Goal: Transaction & Acquisition: Download file/media

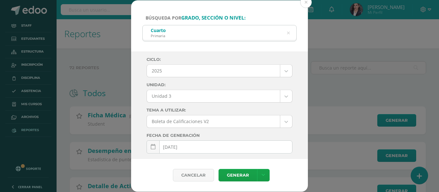
select select "Unidad 3"
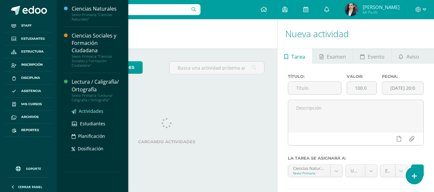
click at [94, 112] on span "Actividades" at bounding box center [91, 111] width 25 height 6
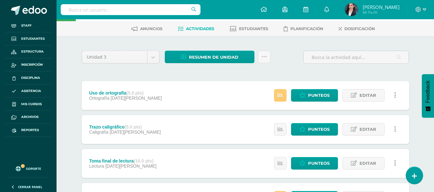
scroll to position [32, 0]
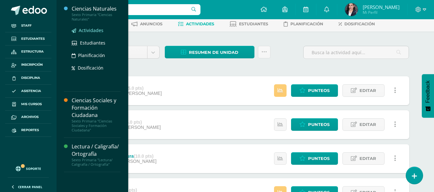
click at [96, 30] on span "Actividades" at bounding box center [91, 30] width 25 height 6
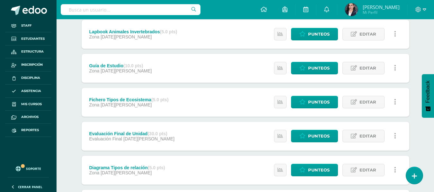
scroll to position [257, 0]
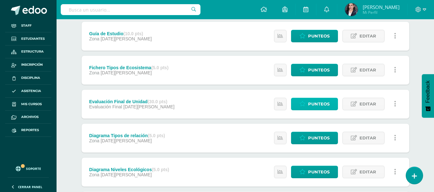
click at [321, 105] on span "Punteos" at bounding box center [319, 104] width 22 height 12
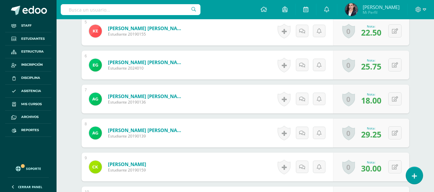
scroll to position [292, 0]
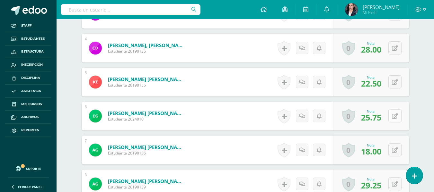
click at [398, 114] on button at bounding box center [394, 116] width 13 height 13
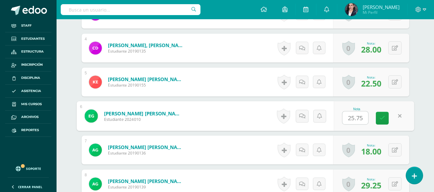
click at [354, 119] on input "25.75" at bounding box center [355, 118] width 26 height 13
click at [352, 119] on input "2.75" at bounding box center [355, 118] width 26 height 13
type input "27.75"
click at [383, 122] on link at bounding box center [382, 118] width 13 height 13
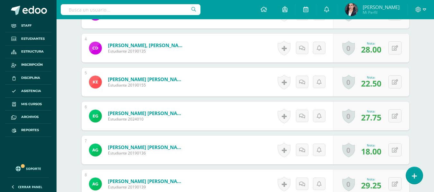
click at [414, 119] on div "¿Estás seguro que quieres eliminar esta actividad? Esto borrará la actividad y …" at bounding box center [245, 158] width 353 height 773
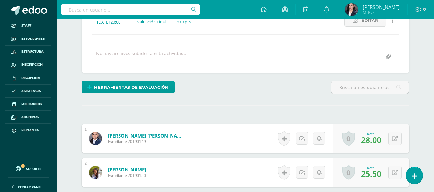
scroll to position [140, 0]
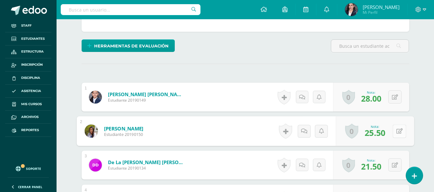
click at [393, 129] on button at bounding box center [399, 131] width 13 height 13
click at [363, 134] on input "25.50" at bounding box center [355, 133] width 26 height 13
type input "25.75"
click at [387, 133] on link at bounding box center [382, 133] width 13 height 13
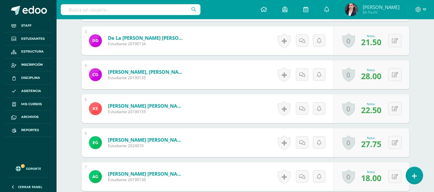
scroll to position [265, 0]
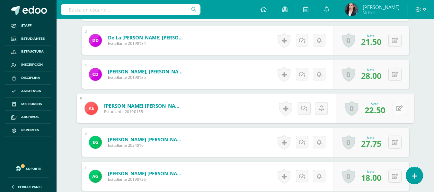
click at [396, 108] on button at bounding box center [399, 108] width 13 height 13
click at [367, 108] on input "22.50" at bounding box center [355, 110] width 26 height 13
type input "22.75"
click at [385, 116] on link at bounding box center [382, 110] width 13 height 13
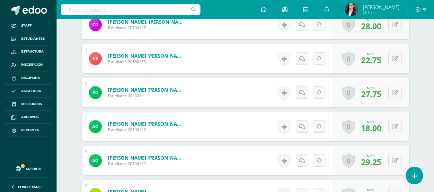
scroll to position [316, 0]
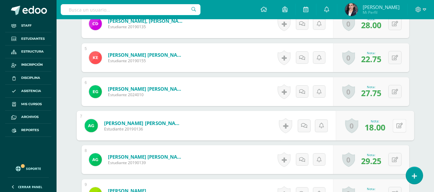
click at [393, 124] on button at bounding box center [399, 125] width 13 height 13
click at [363, 124] on input "18.00" at bounding box center [355, 127] width 26 height 13
type input "18.5"
click at [378, 128] on link at bounding box center [382, 128] width 13 height 13
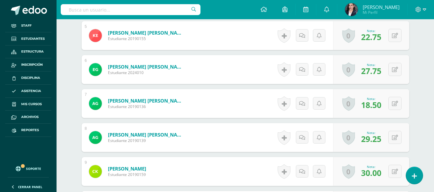
scroll to position [339, 0]
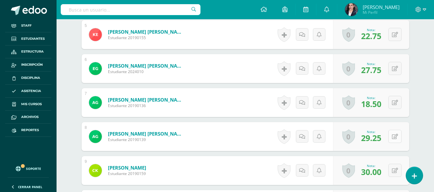
click at [397, 139] on icon at bounding box center [395, 136] width 6 height 5
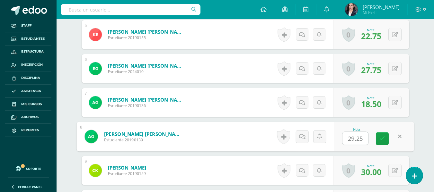
click at [362, 137] on input "29.25" at bounding box center [355, 138] width 26 height 13
type input "29.75"
click at [383, 142] on link at bounding box center [382, 139] width 13 height 13
click at [385, 142] on icon at bounding box center [382, 138] width 6 height 5
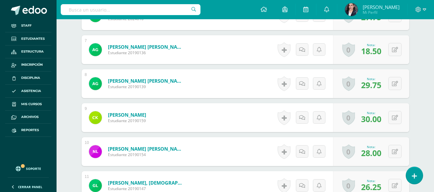
scroll to position [404, 0]
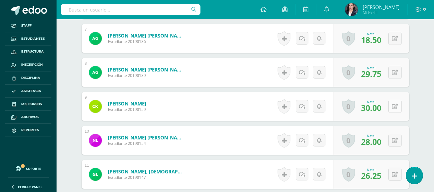
click at [400, 111] on button at bounding box center [394, 106] width 13 height 13
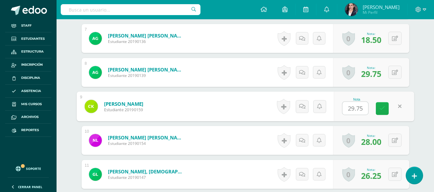
click at [386, 110] on link at bounding box center [382, 108] width 13 height 13
type input "29.75"
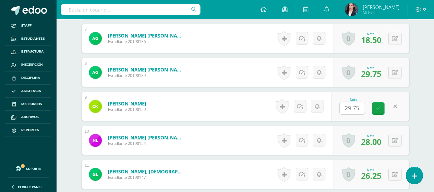
click at [420, 102] on div "¿Estás seguro que quieres eliminar esta actividad? Esto borrará la actividad y …" at bounding box center [245, 46] width 353 height 773
click at [380, 111] on icon at bounding box center [378, 108] width 5 height 5
click at [425, 103] on div "Ciencias Naturales Sexto Primaria "Ciencias Naturales" Herramientas Detalle de …" at bounding box center [246, 24] width 378 height 817
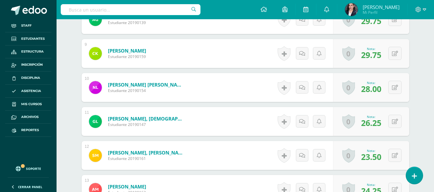
scroll to position [468, 0]
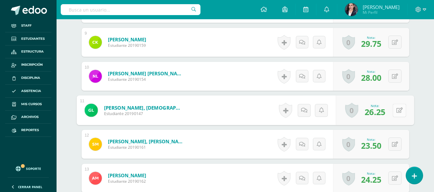
click at [397, 112] on icon at bounding box center [399, 110] width 6 height 5
click at [361, 111] on input "26.25" at bounding box center [355, 112] width 26 height 13
click at [379, 113] on link at bounding box center [382, 112] width 13 height 13
type input "26.50"
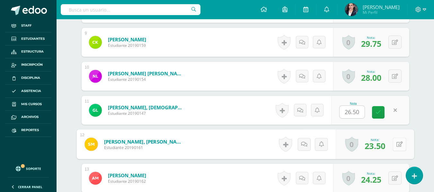
click at [397, 143] on icon at bounding box center [399, 144] width 6 height 5
type input "23.75"
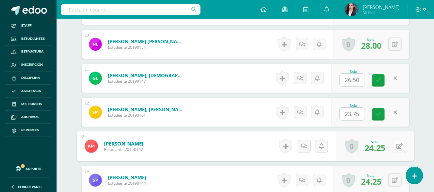
click at [397, 144] on icon at bounding box center [399, 146] width 6 height 5
click at [382, 147] on icon at bounding box center [382, 148] width 6 height 5
type input "24.50"
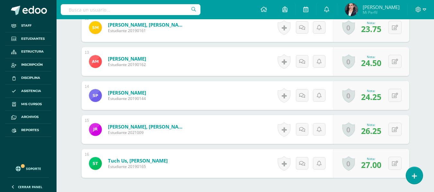
scroll to position [596, 0]
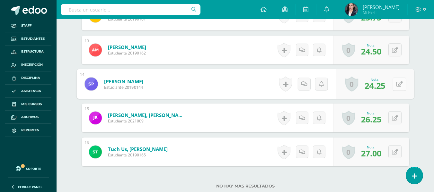
click at [389, 83] on div "0 Logros Logros obtenidos Aún no hay logros agregados Nota: 24.25" at bounding box center [375, 84] width 78 height 30
click at [399, 86] on icon at bounding box center [399, 83] width 6 height 5
click at [366, 84] on input "24.25" at bounding box center [355, 86] width 26 height 13
type input "24.50"
click at [383, 86] on icon at bounding box center [382, 86] width 6 height 5
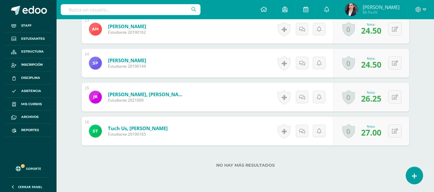
scroll to position [628, 0]
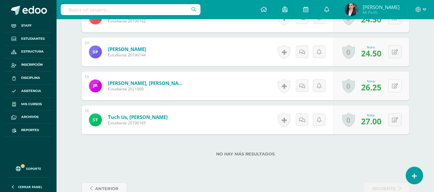
click at [396, 85] on icon at bounding box center [395, 86] width 6 height 5
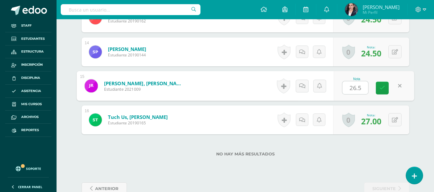
type input "26.50"
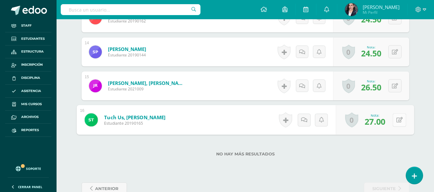
click at [393, 119] on button at bounding box center [399, 119] width 13 height 13
click at [353, 120] on input "27.00" at bounding box center [355, 122] width 26 height 13
type input "27.50"
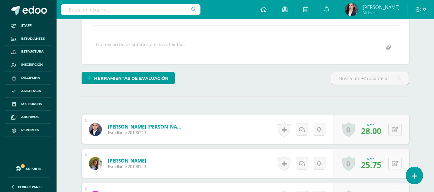
scroll to position [139, 0]
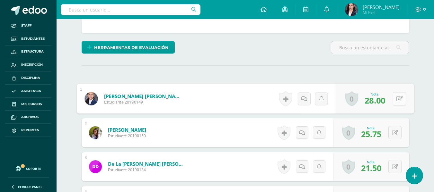
click at [398, 101] on button at bounding box center [399, 98] width 13 height 13
type input "29"
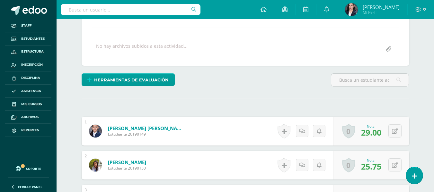
scroll to position [107, 0]
click at [289, 89] on div "Herramientas de evaluación Lista de cotejo Escala de valoración Puntos Extra Su…" at bounding box center [245, 82] width 333 height 18
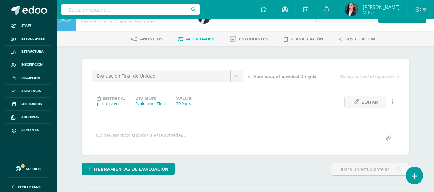
scroll to position [0, 0]
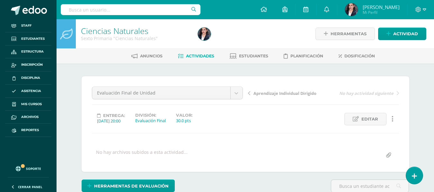
click at [191, 55] on span "Actividades" at bounding box center [200, 56] width 28 height 5
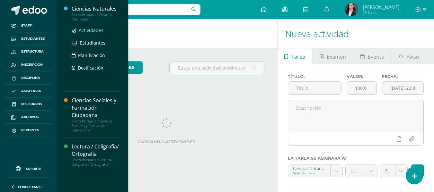
click at [93, 28] on span "Actividades" at bounding box center [91, 30] width 25 height 6
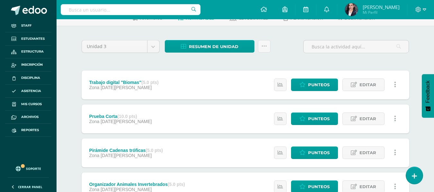
scroll to position [44, 0]
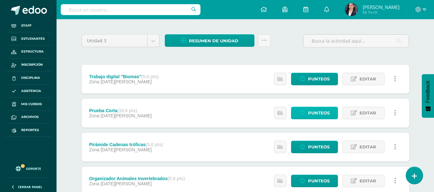
click at [328, 111] on span "Punteos" at bounding box center [319, 113] width 22 height 12
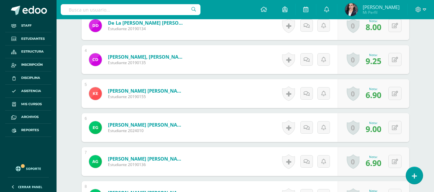
scroll to position [289, 0]
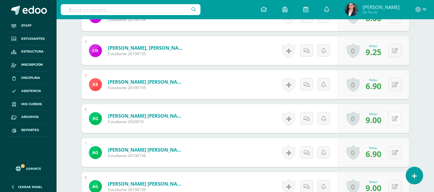
click at [393, 117] on button at bounding box center [394, 118] width 13 height 13
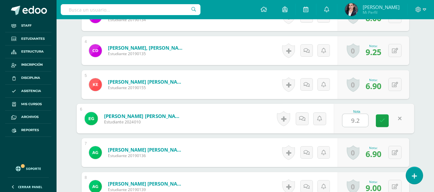
type input "9.25"
click at [385, 120] on icon at bounding box center [382, 120] width 6 height 5
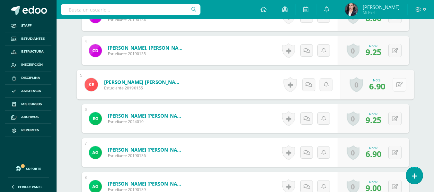
click at [398, 86] on button at bounding box center [399, 84] width 13 height 13
click at [383, 89] on icon at bounding box center [382, 86] width 6 height 5
type input "7.25"
click at [413, 85] on div "¿Estás seguro que quieres eliminar esta actividad? Esto borrará la actividad y …" at bounding box center [245, 160] width 353 height 773
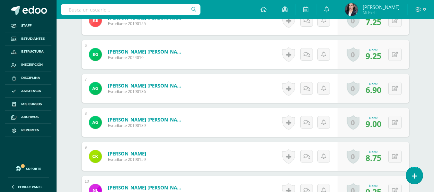
scroll to position [386, 0]
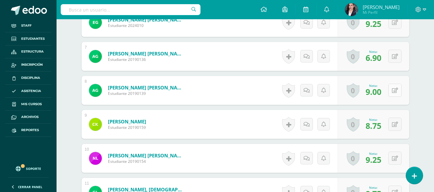
click at [396, 91] on icon at bounding box center [395, 90] width 6 height 5
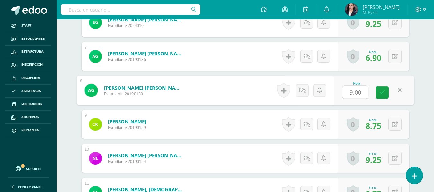
click at [360, 91] on input "9.00" at bounding box center [355, 92] width 26 height 13
click at [379, 90] on link at bounding box center [382, 92] width 13 height 13
click at [385, 89] on link at bounding box center [382, 92] width 13 height 13
type input "9.25"
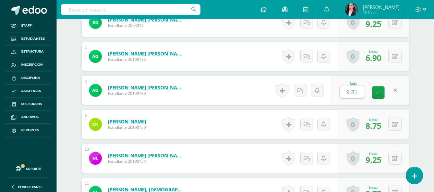
click at [428, 88] on div "Ciencias Naturales Sexto Primaria "Ciencias Naturales" Herramientas Detalle de …" at bounding box center [246, 42] width 378 height 817
click at [379, 95] on icon at bounding box center [378, 92] width 5 height 5
click at [396, 124] on icon at bounding box center [395, 124] width 6 height 5
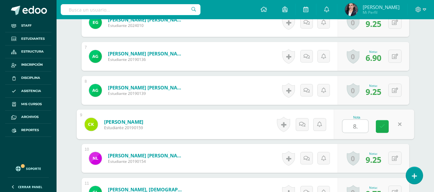
type input "8.5"
click at [383, 124] on icon at bounding box center [382, 126] width 6 height 5
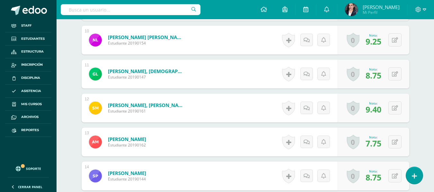
scroll to position [514, 0]
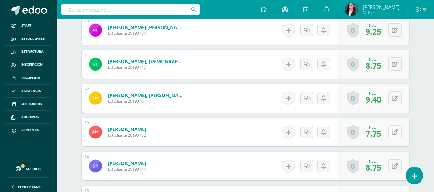
click at [396, 135] on icon at bounding box center [395, 132] width 6 height 5
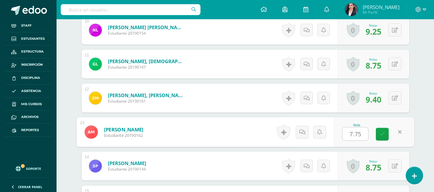
type input "8"
click at [382, 132] on icon at bounding box center [382, 134] width 6 height 5
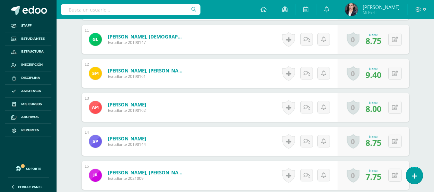
scroll to position [546, 0]
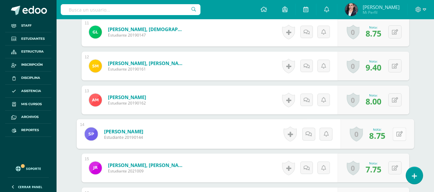
click at [395, 137] on button at bounding box center [399, 134] width 13 height 13
type input "9"
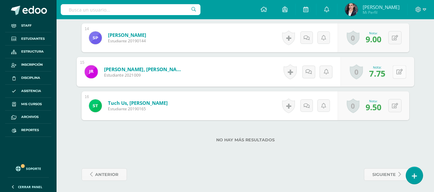
click at [393, 75] on button at bounding box center [399, 71] width 13 height 13
type input "8"
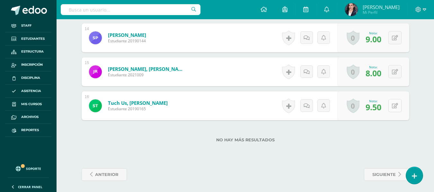
click at [393, 106] on button at bounding box center [394, 105] width 13 height 13
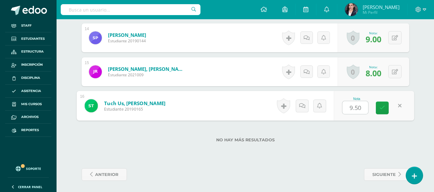
type input "7"
type input "9.75"
click at [388, 108] on link at bounding box center [382, 108] width 13 height 13
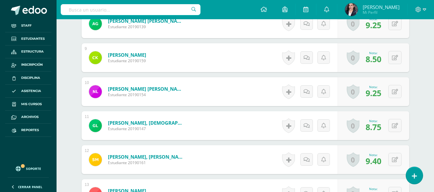
scroll to position [450, 0]
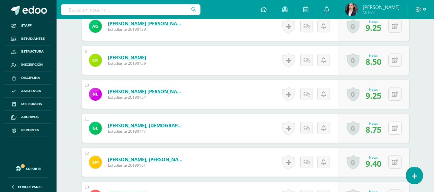
click at [395, 127] on button at bounding box center [394, 128] width 13 height 13
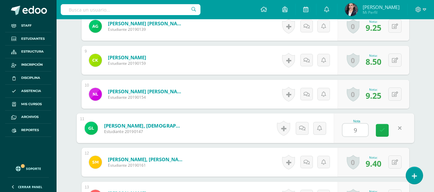
click at [386, 131] on link at bounding box center [382, 130] width 13 height 13
type input "9"
click at [422, 126] on div "¿Estás seguro que quieres eliminar esta actividad? Esto borrará la actividad y …" at bounding box center [245, 0] width 353 height 773
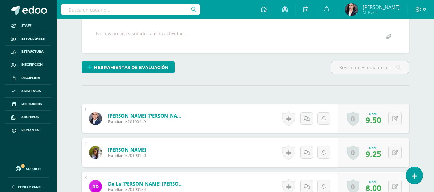
scroll to position [129, 0]
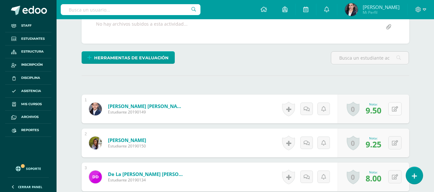
click at [396, 107] on icon at bounding box center [395, 109] width 6 height 5
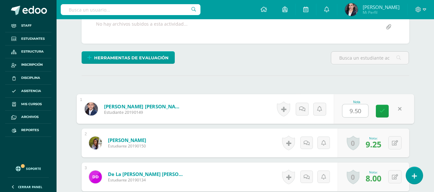
click at [358, 109] on input "9.50" at bounding box center [355, 111] width 26 height 13
type input "9.75"
click at [383, 110] on icon at bounding box center [382, 111] width 6 height 5
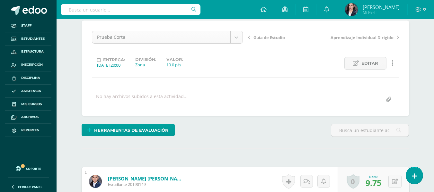
scroll to position [0, 0]
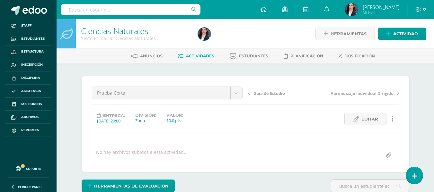
click at [200, 58] on span "Actividades" at bounding box center [200, 56] width 28 height 5
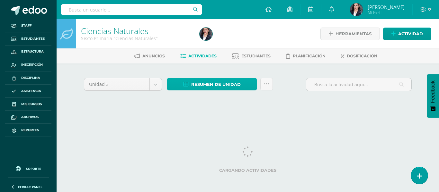
click at [221, 91] on div "Resumen de unidad Subir actividades en masa Enviar punteos a revision Historial…" at bounding box center [219, 87] width 111 height 18
click at [223, 84] on span "Resumen de unidad" at bounding box center [215, 85] width 49 height 12
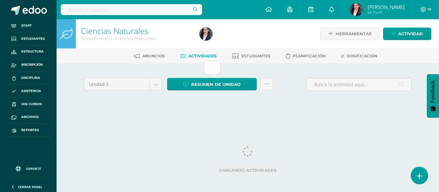
click at [235, 105] on div "Unidad 3 Unidad 1 Unidad 2 Unidad 3 Unidad 4 Resumen de unidad Subir actividade…" at bounding box center [247, 92] width 333 height 32
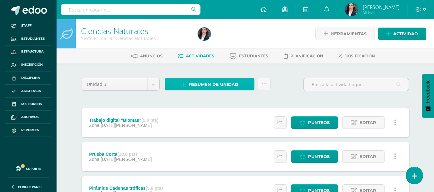
click at [194, 85] on span "Resumen de unidad" at bounding box center [213, 85] width 49 height 12
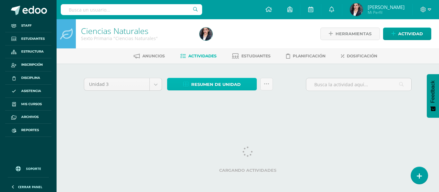
click at [213, 87] on span "Resumen de unidad" at bounding box center [215, 85] width 49 height 12
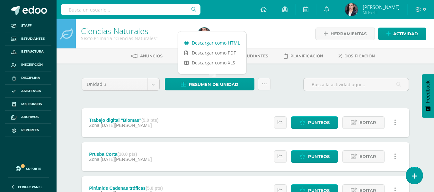
click at [214, 43] on link "Descargar como HTML" at bounding box center [212, 43] width 68 height 10
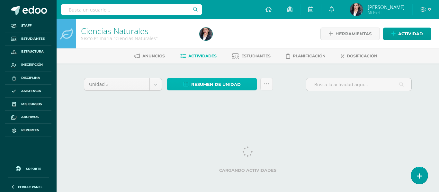
click at [233, 85] on span "Resumen de unidad" at bounding box center [215, 85] width 49 height 12
